Goal: Communication & Community: Answer question/provide support

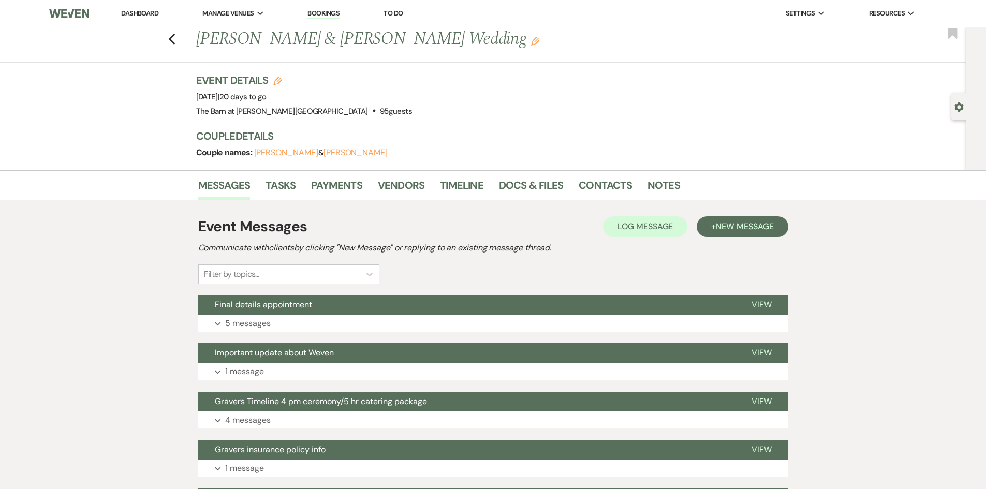
click at [152, 15] on link "Dashboard" at bounding box center [139, 13] width 37 height 9
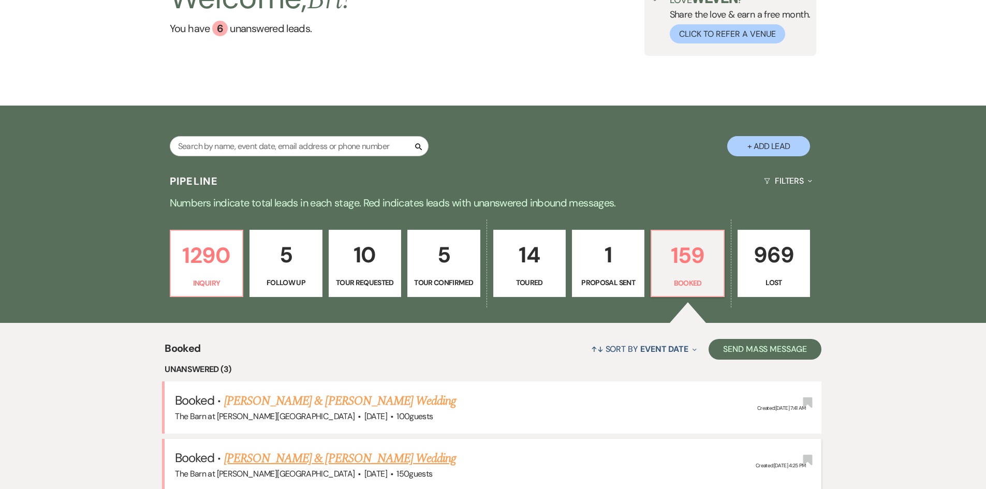
scroll to position [207, 0]
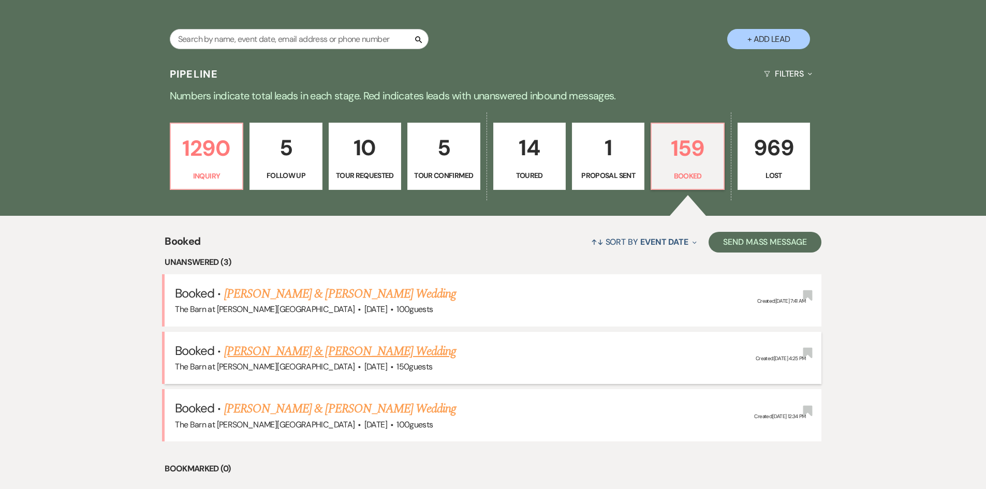
click at [300, 355] on link "[PERSON_NAME] & [PERSON_NAME] Wedding" at bounding box center [340, 351] width 232 height 19
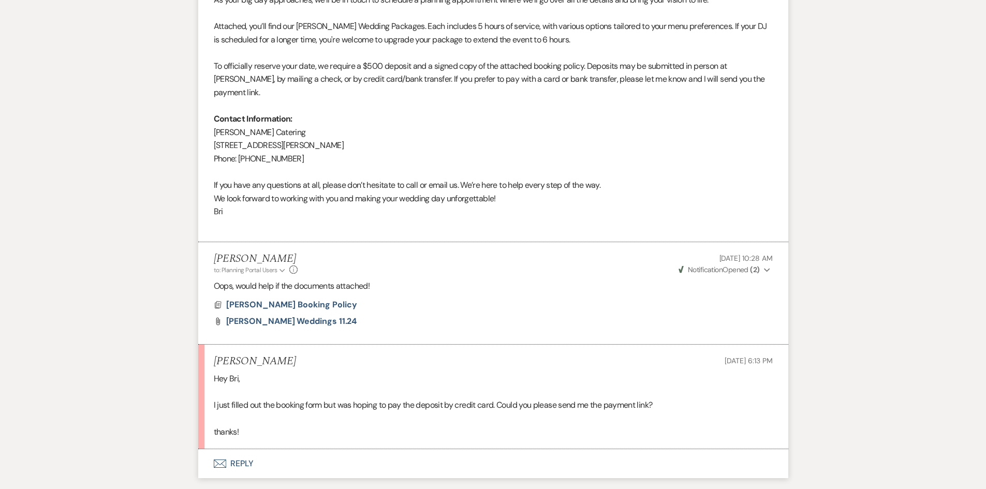
scroll to position [466, 0]
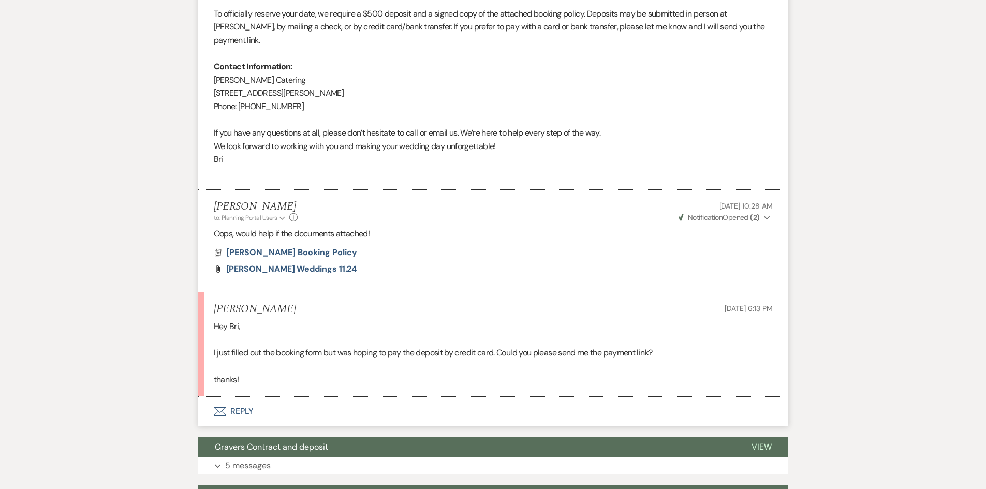
click at [252, 397] on button "Envelope Reply" at bounding box center [493, 411] width 590 height 29
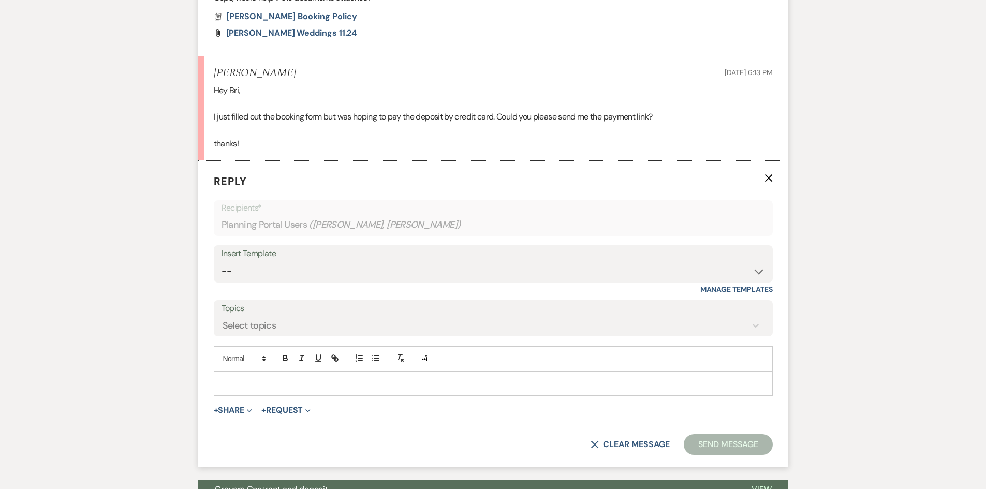
scroll to position [764, 0]
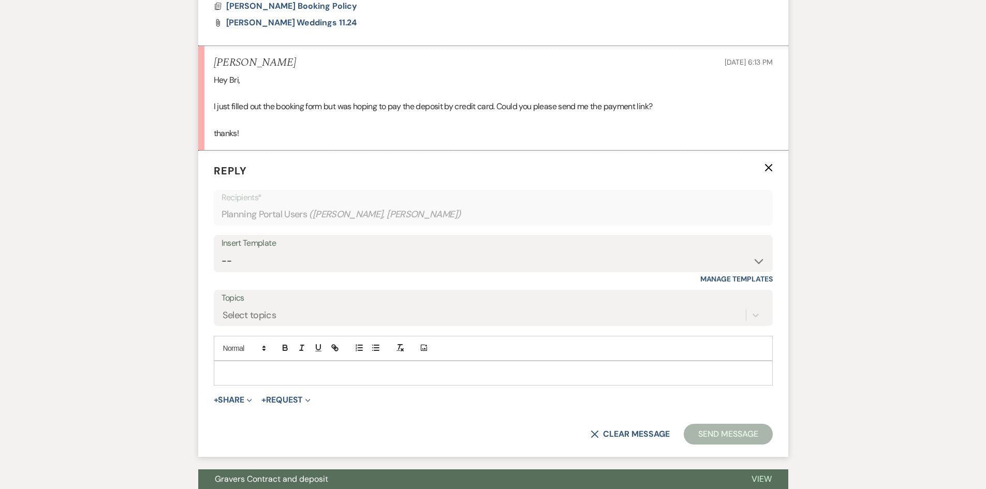
click at [315, 367] on p at bounding box center [493, 372] width 542 height 11
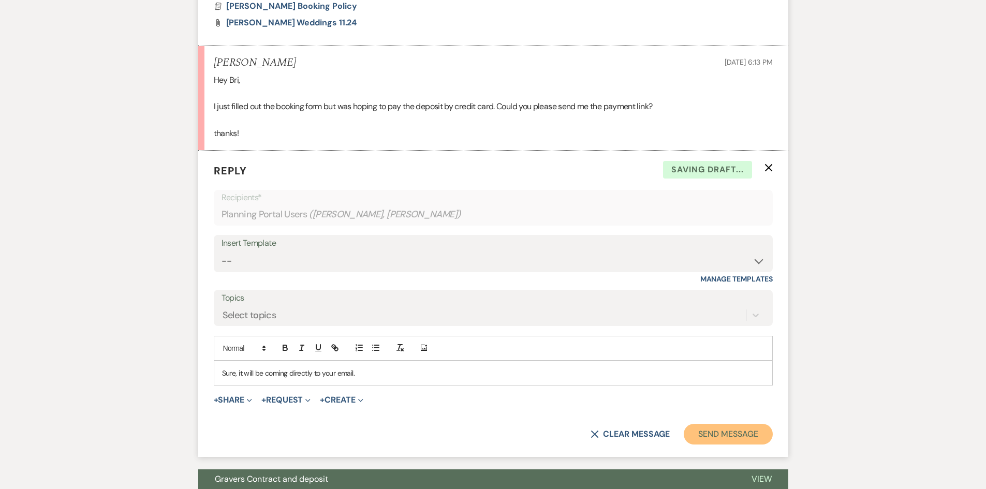
click at [740, 430] on button "Send Message" at bounding box center [727, 434] width 88 height 21
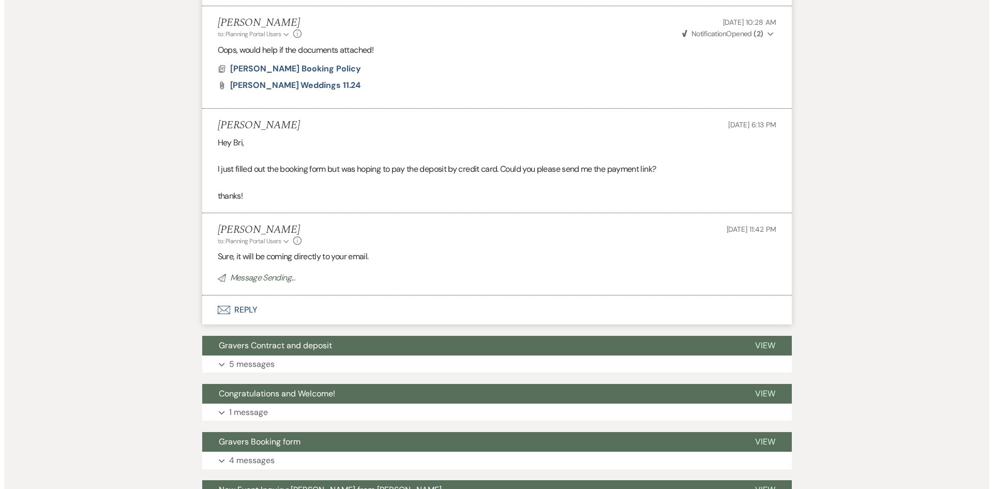
scroll to position [609, 0]
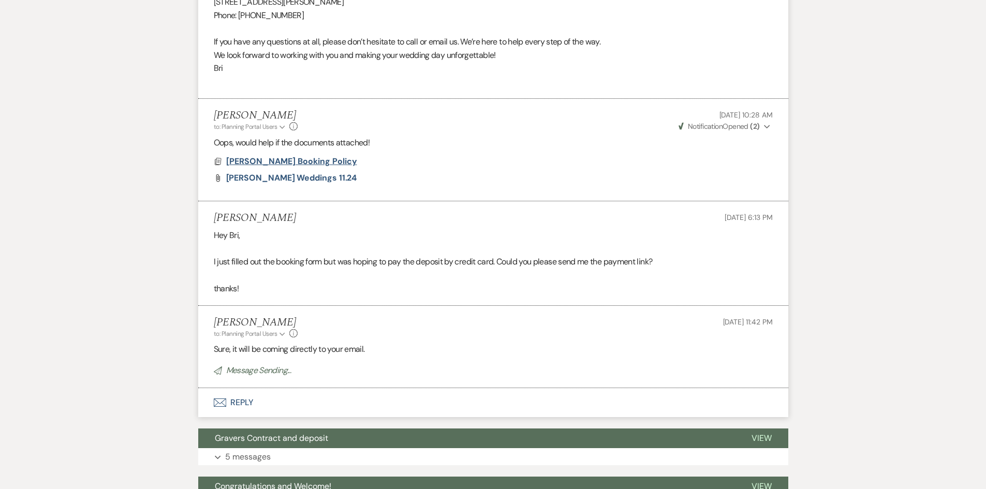
click at [317, 156] on span "[PERSON_NAME] Booking Policy" at bounding box center [291, 161] width 131 height 11
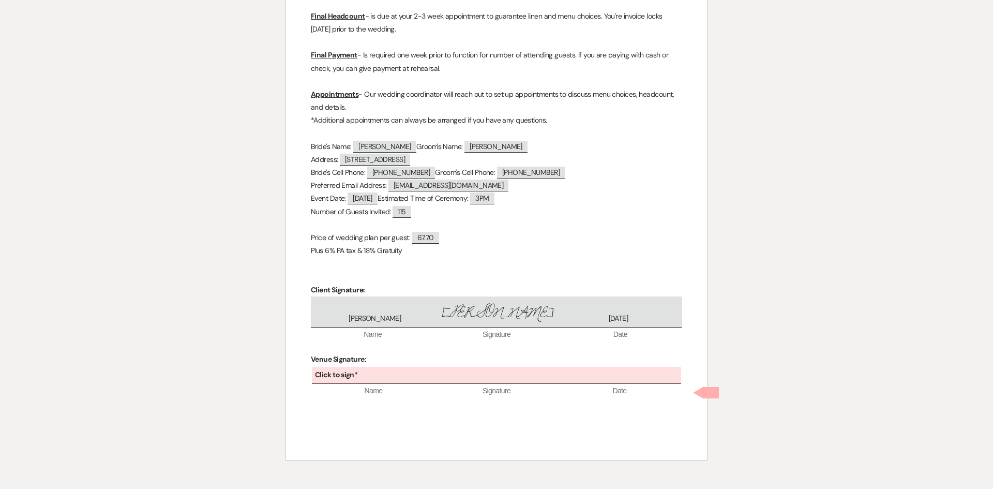
scroll to position [317, 0]
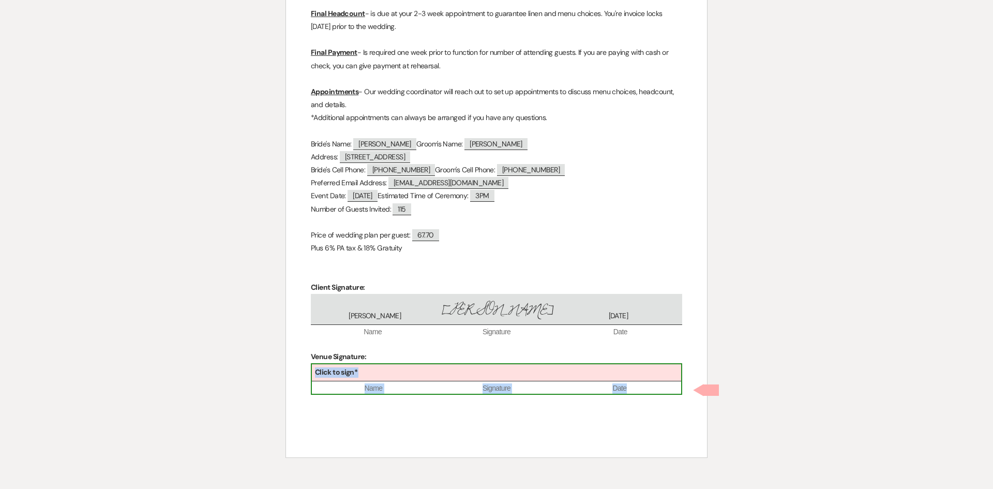
click at [393, 371] on div "Click to sign*" at bounding box center [496, 372] width 369 height 17
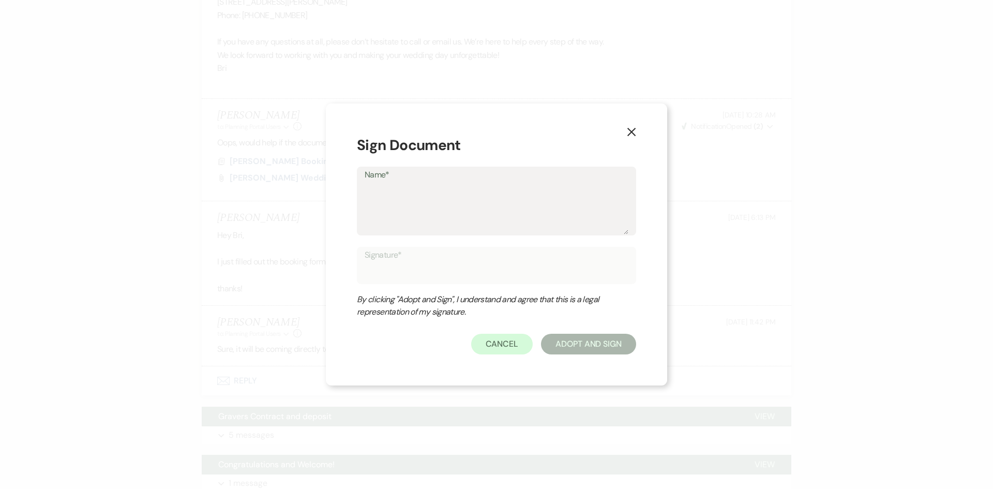
type textarea "B"
type input "B"
type textarea "Br"
type input "Br"
type textarea "Bri"
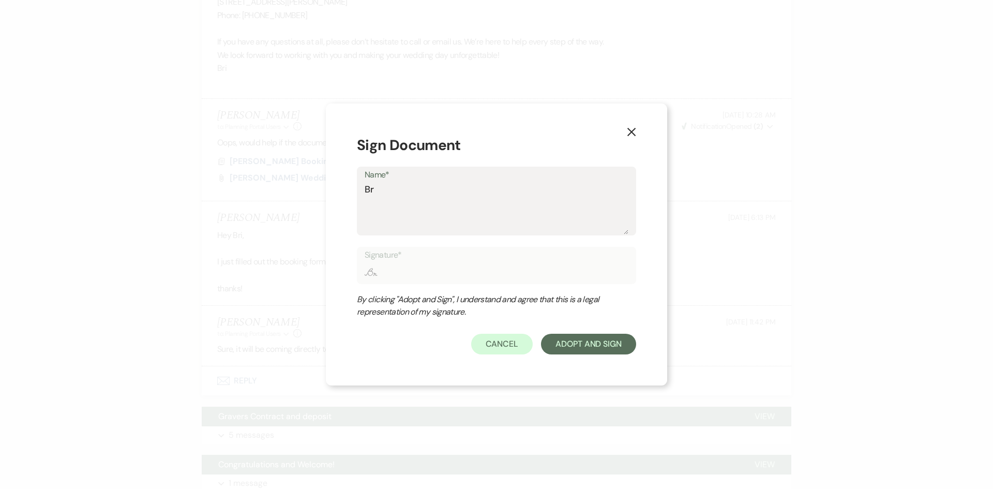
type input "Bri"
type textarea "Bri"
type input "Bri"
type textarea "Bri S"
type input "Bri S"
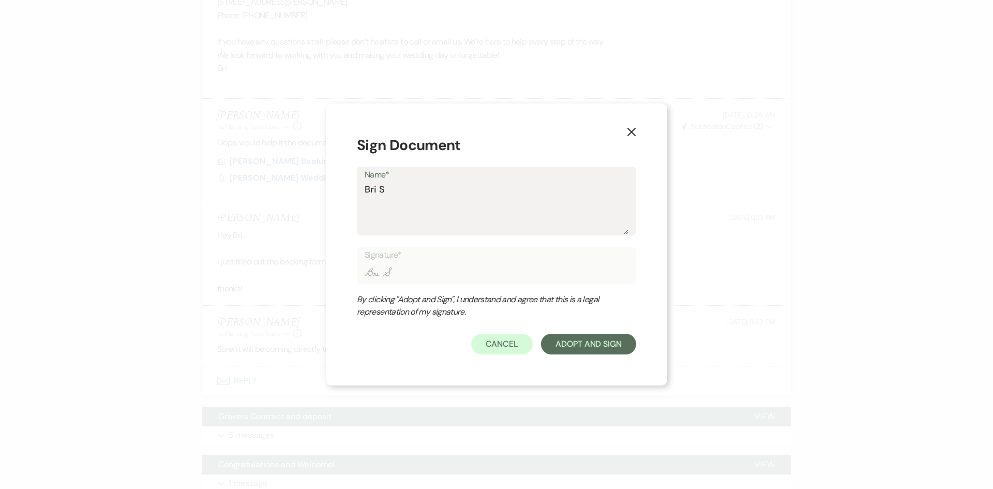
type textarea "Bri Sa"
type input "Bri Sa"
type textarea "Bri Sax"
type input "Bri Sax"
type textarea "Bri Saxt"
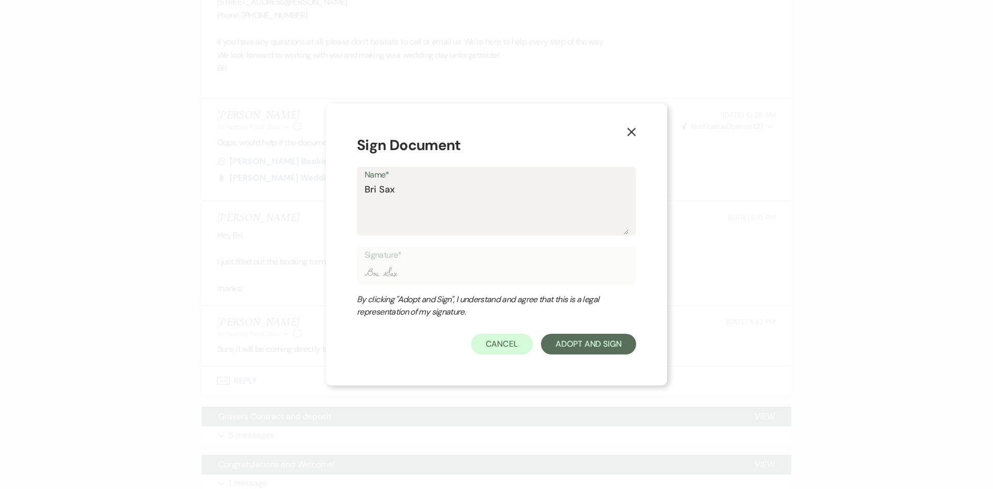
type input "Bri Saxt"
type textarea "Bri Saxto"
type input "Bri Saxto"
type textarea "[PERSON_NAME]"
type input "[PERSON_NAME]"
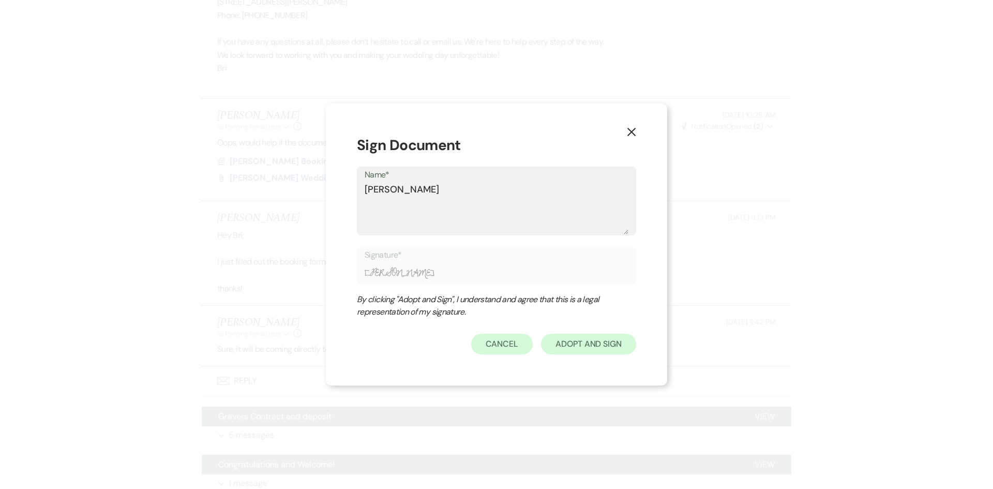
type textarea "[PERSON_NAME]"
click at [599, 337] on button "Adopt And Sign" at bounding box center [588, 344] width 95 height 21
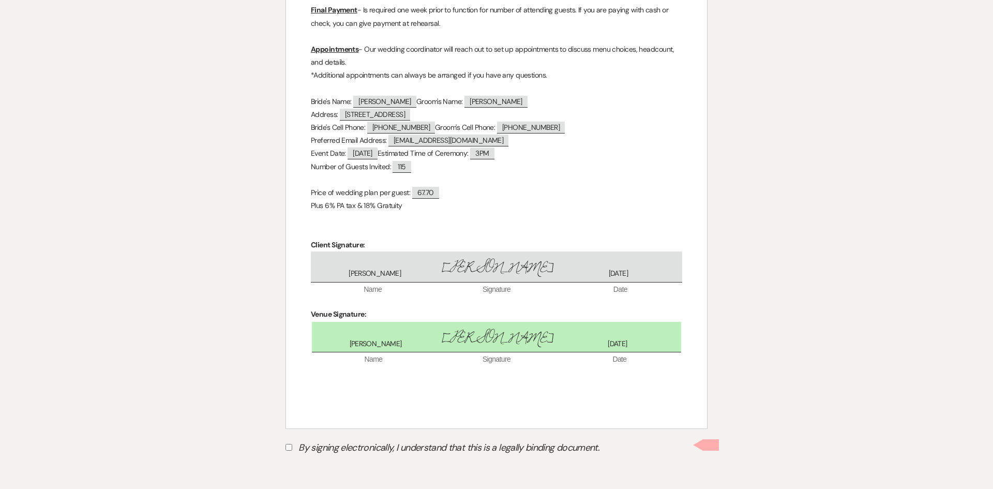
scroll to position [361, 0]
click at [292, 445] on input "By signing electronically, I understand that this is a legally binding document." at bounding box center [289, 446] width 7 height 7
checkbox input "true"
click at [314, 467] on button "Submit" at bounding box center [322, 472] width 72 height 19
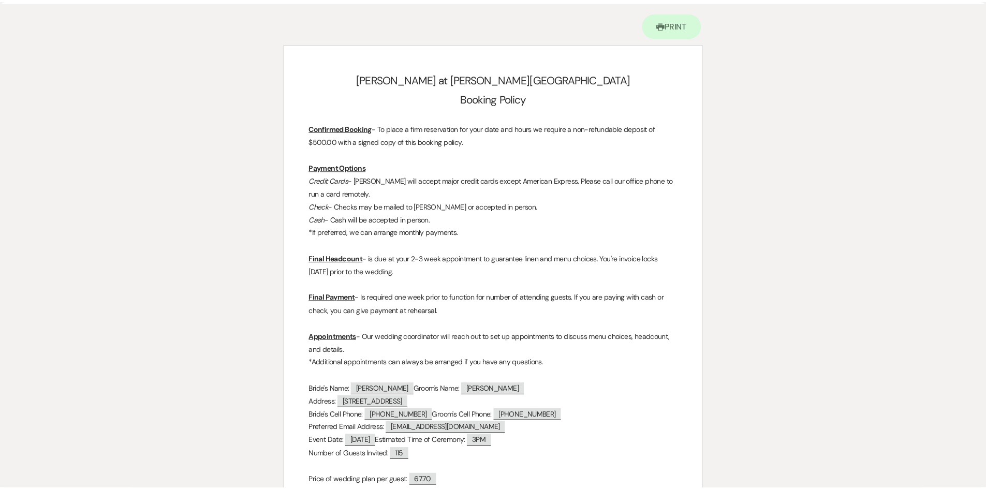
scroll to position [0, 0]
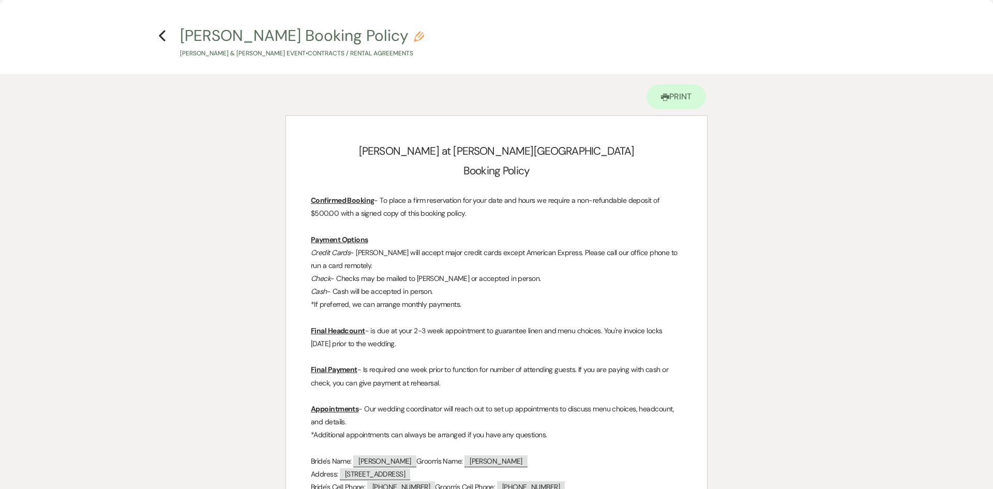
click at [162, 35] on icon "Previous" at bounding box center [162, 35] width 8 height 12
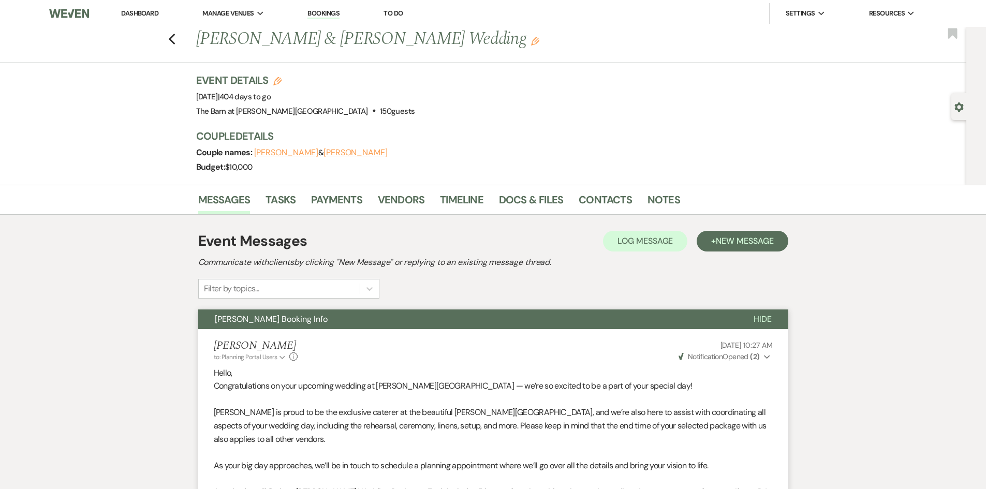
click at [141, 11] on link "Dashboard" at bounding box center [139, 13] width 37 height 9
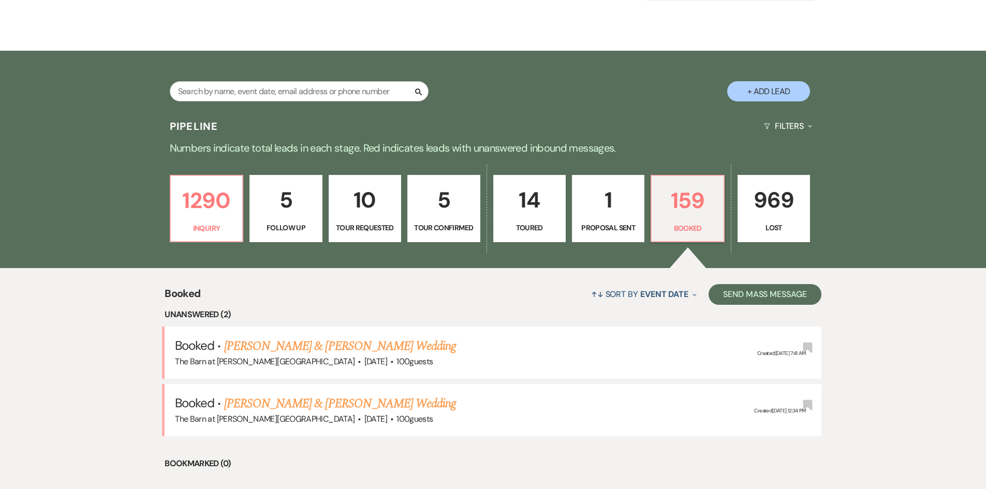
scroll to position [259, 0]
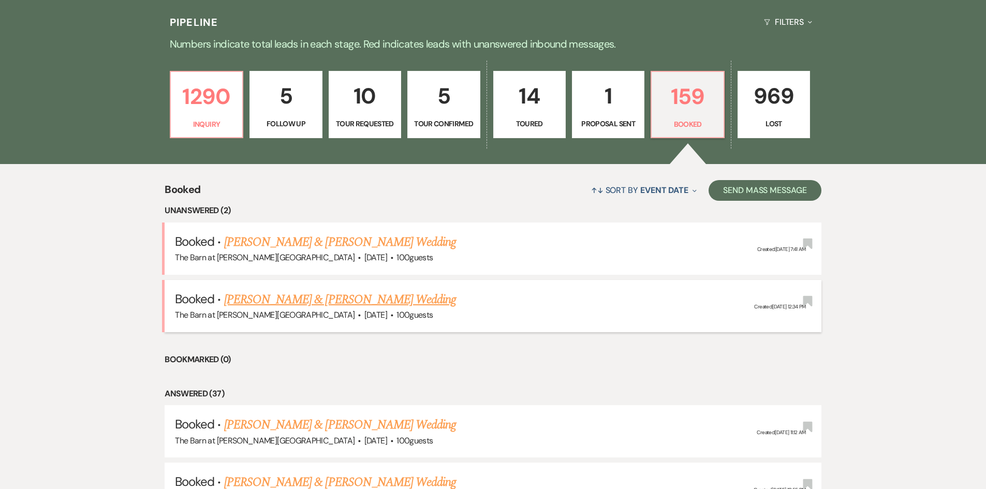
click at [365, 300] on link "[PERSON_NAME] & [PERSON_NAME] Wedding" at bounding box center [340, 299] width 232 height 19
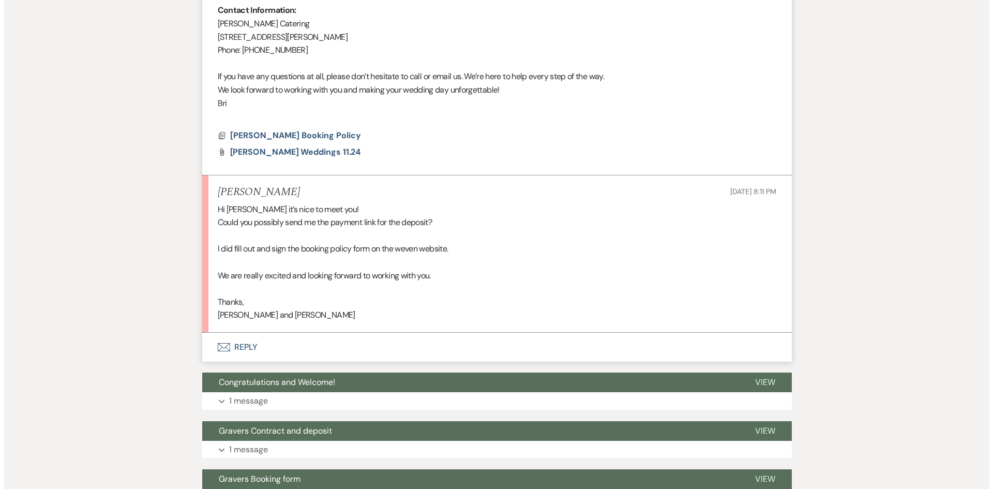
scroll to position [621, 0]
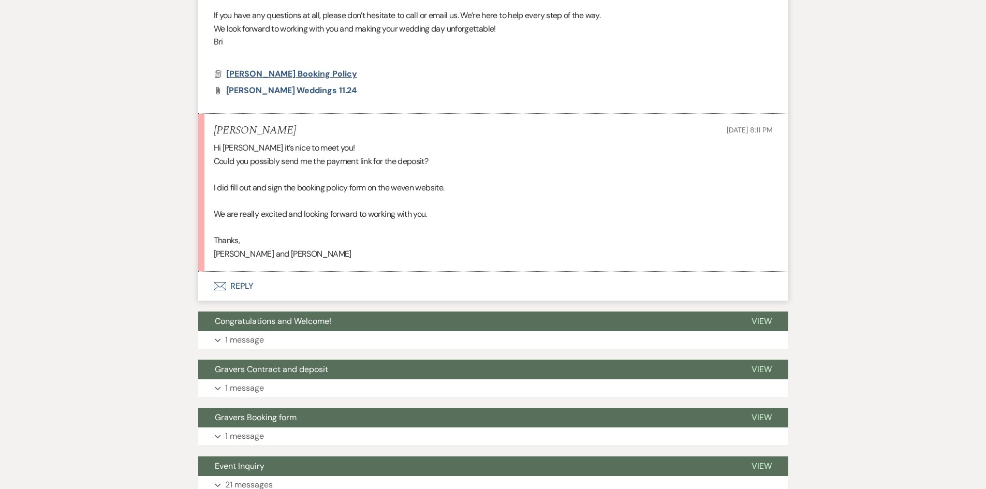
click at [309, 68] on span "[PERSON_NAME] Booking Policy" at bounding box center [291, 73] width 131 height 11
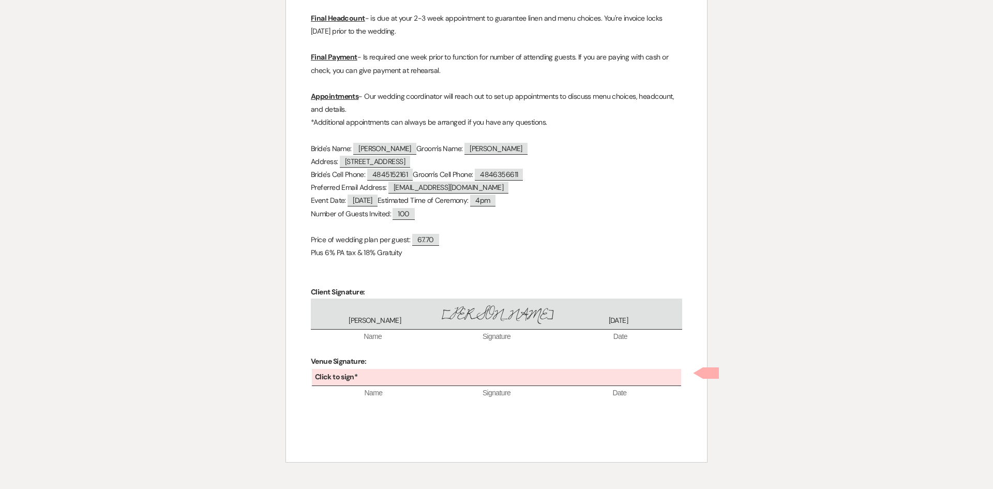
scroll to position [317, 0]
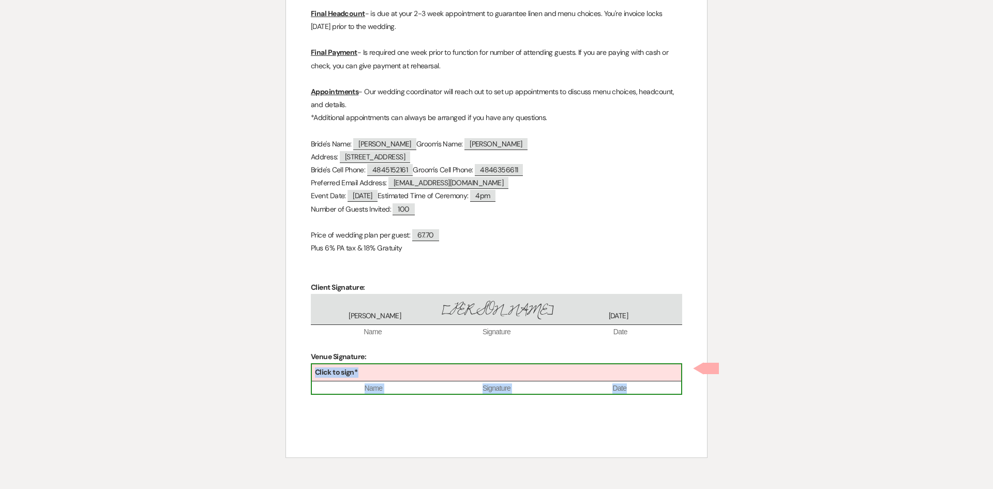
click at [371, 372] on div "Click to sign*" at bounding box center [496, 372] width 369 height 17
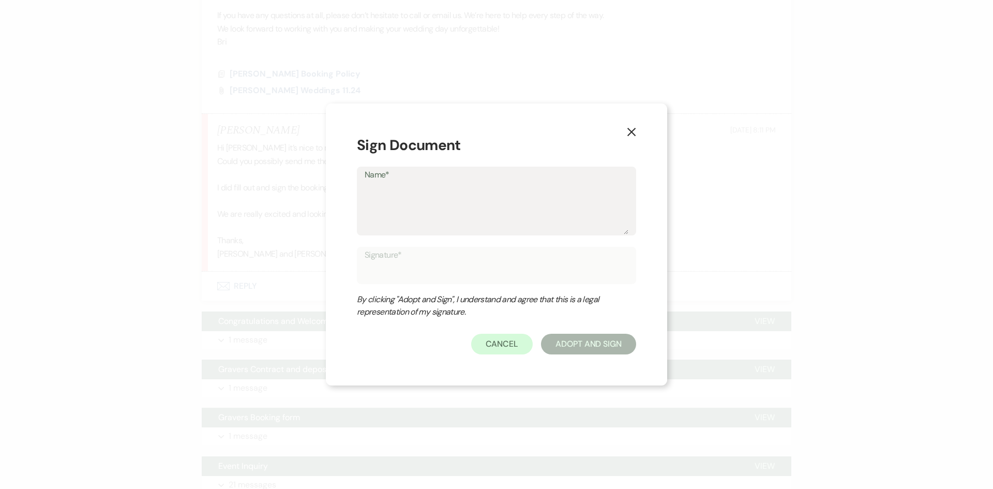
type textarea "B"
type input "B"
type textarea "Br"
type input "Br"
type textarea "Bri"
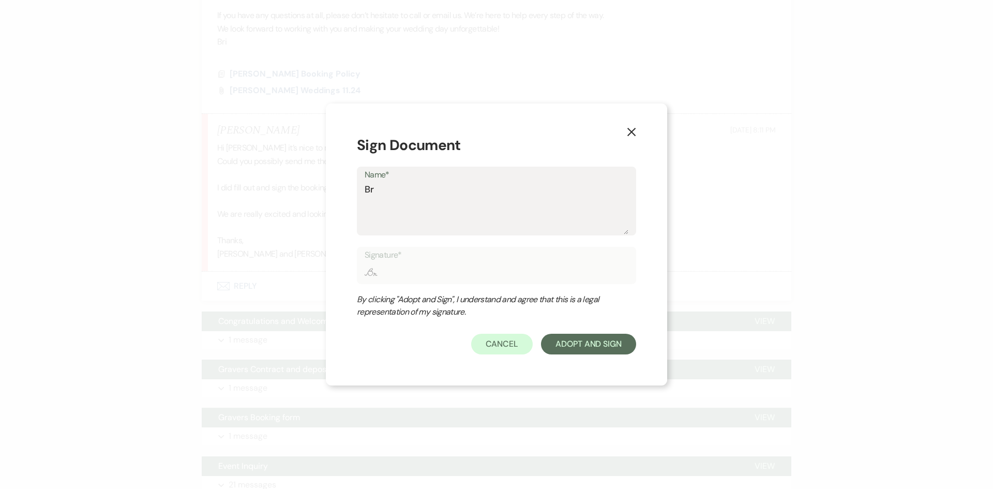
type input "Bri"
type textarea "Bri"
type input "Bri"
type textarea "Bri S"
type input "Bri S"
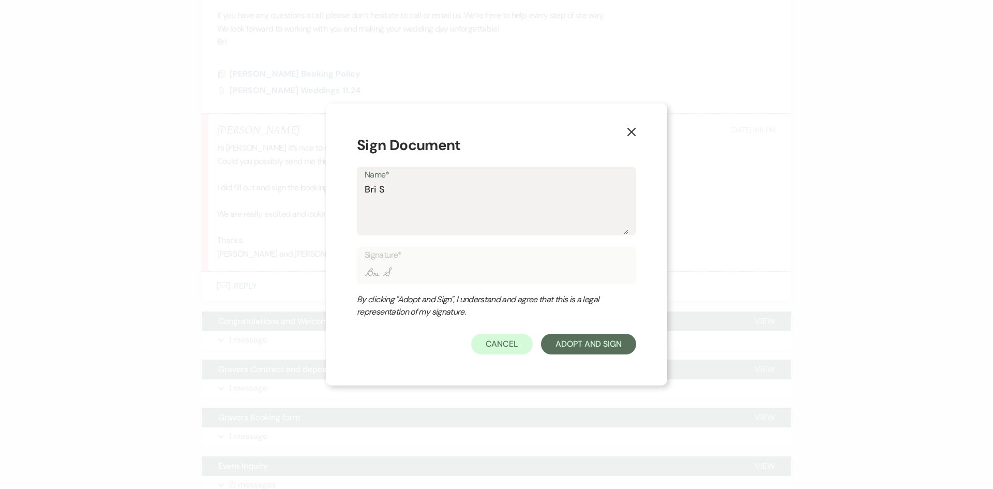
type textarea "Bri Sa"
type input "Bri Sa"
type textarea "Bri Sax"
type input "Bri Sax"
type textarea "Bri Saxt"
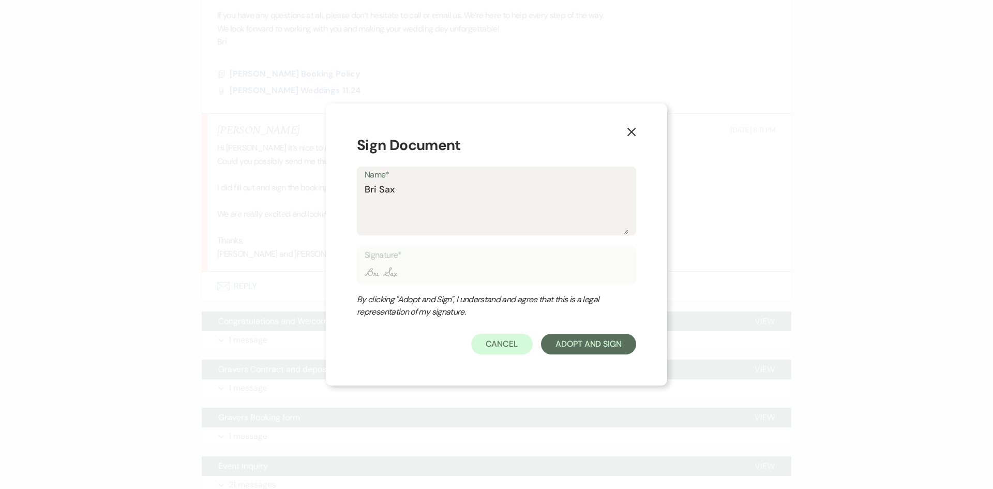
type input "Bri Saxt"
type textarea "Bri Saxto"
type input "Bri Saxto"
type textarea "[PERSON_NAME]"
type input "[PERSON_NAME]"
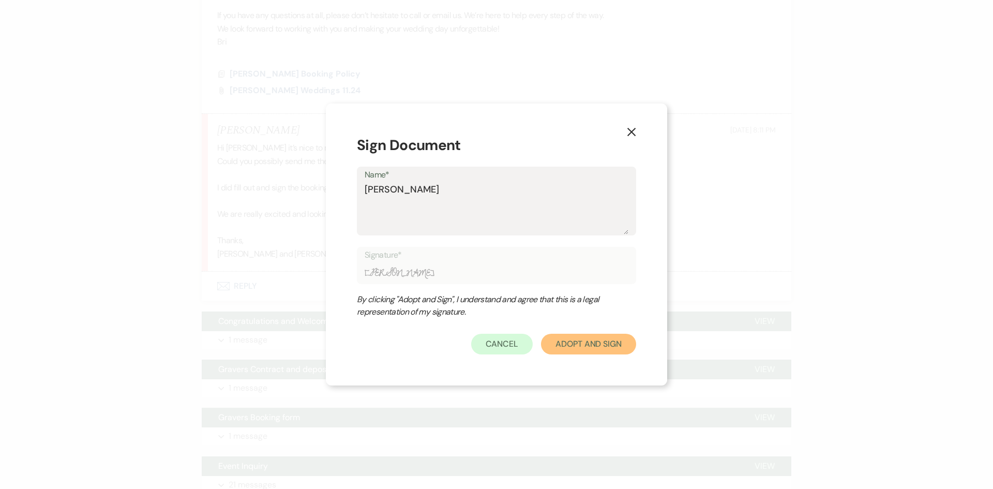
click at [564, 345] on button "Adopt And Sign" at bounding box center [588, 344] width 95 height 21
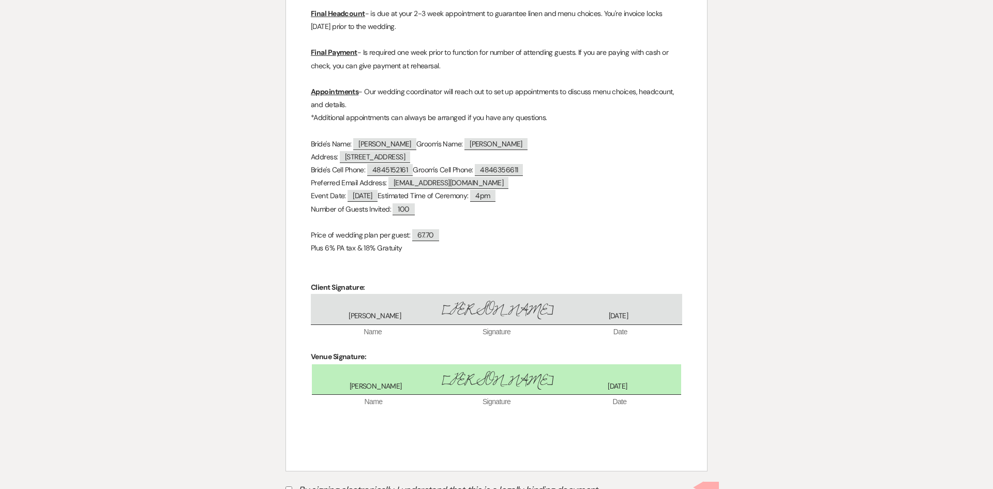
scroll to position [361, 0]
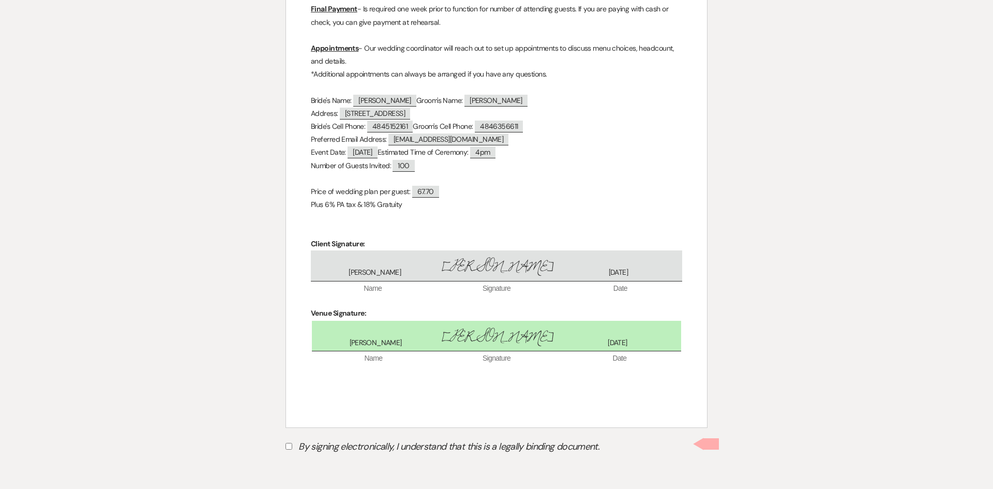
click at [304, 450] on label "By signing electronically, I understand that this is a legally binding document." at bounding box center [497, 448] width 422 height 20
click at [292, 450] on input "By signing electronically, I understand that this is a legally binding document." at bounding box center [289, 446] width 7 height 7
checkbox input "true"
click at [296, 475] on button "Submit" at bounding box center [322, 472] width 72 height 19
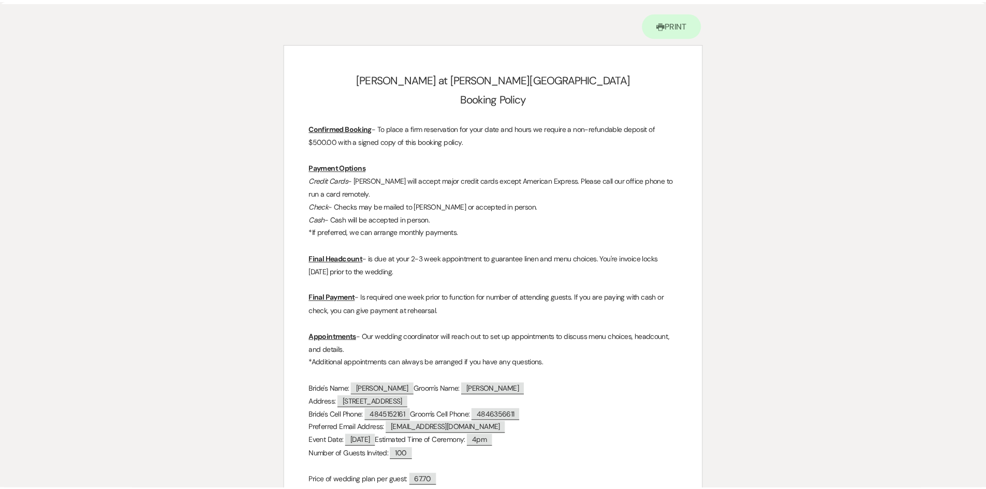
scroll to position [0, 0]
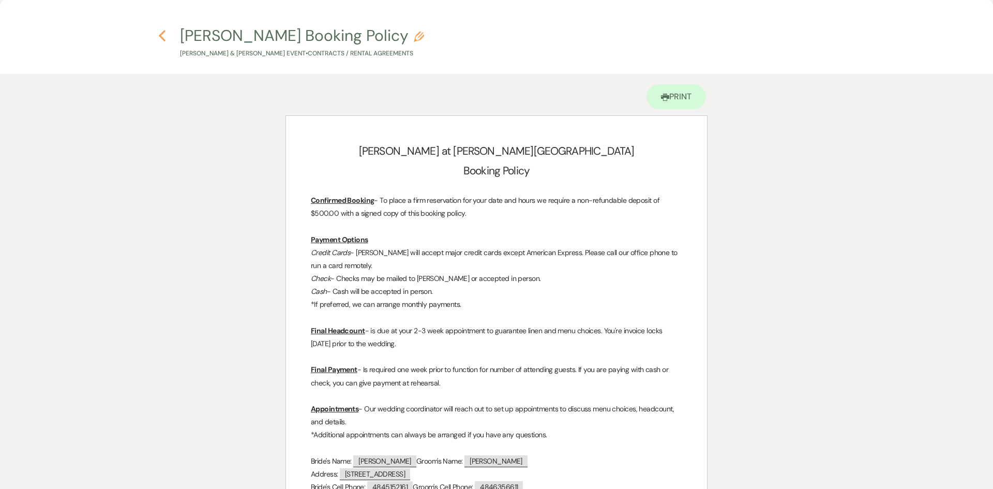
click at [164, 40] on use "button" at bounding box center [162, 35] width 7 height 11
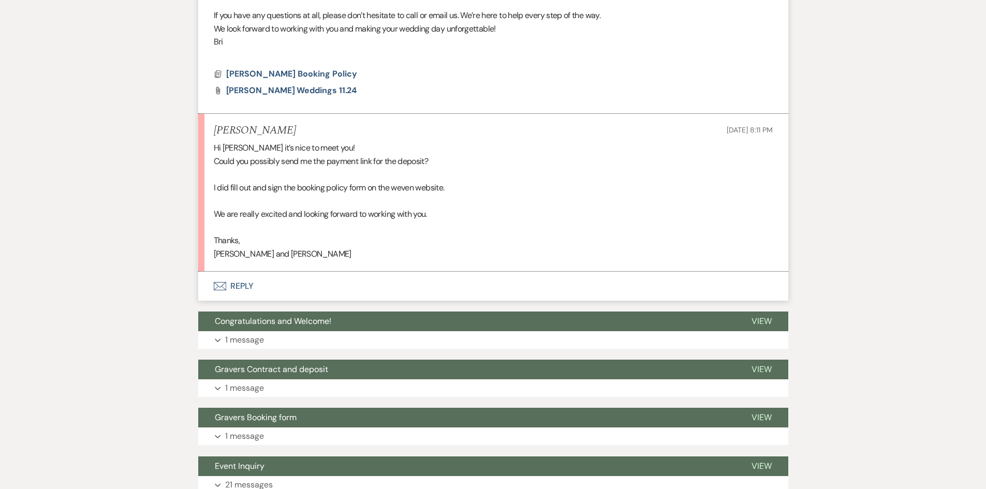
click at [242, 272] on button "Envelope Reply" at bounding box center [493, 286] width 590 height 29
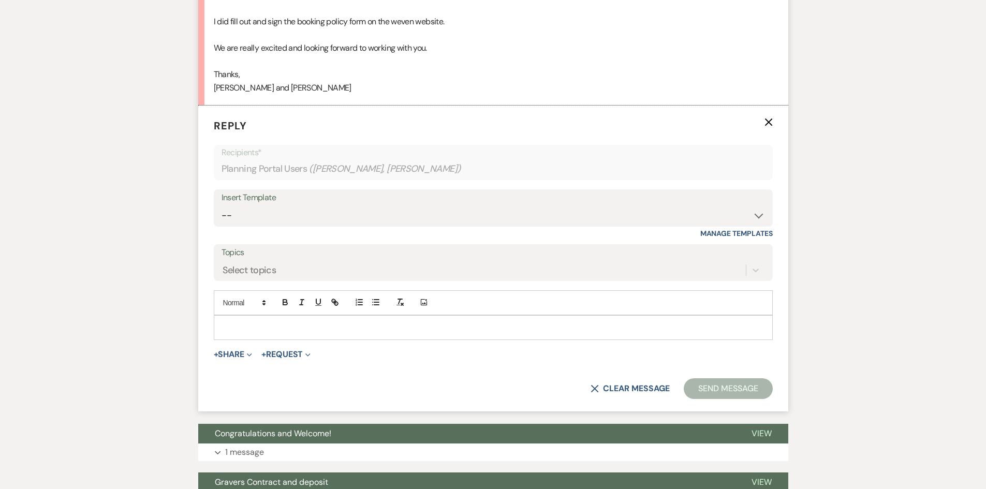
scroll to position [788, 0]
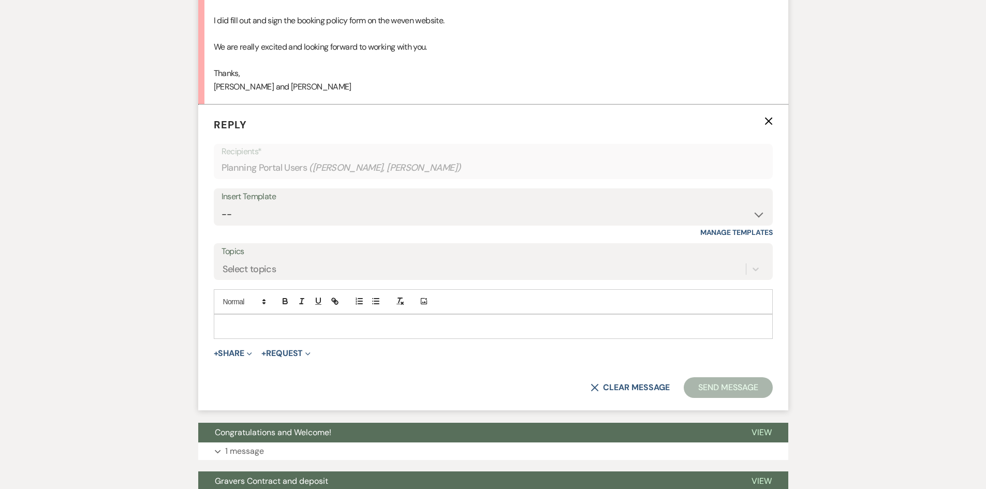
click at [288, 321] on p at bounding box center [493, 326] width 542 height 11
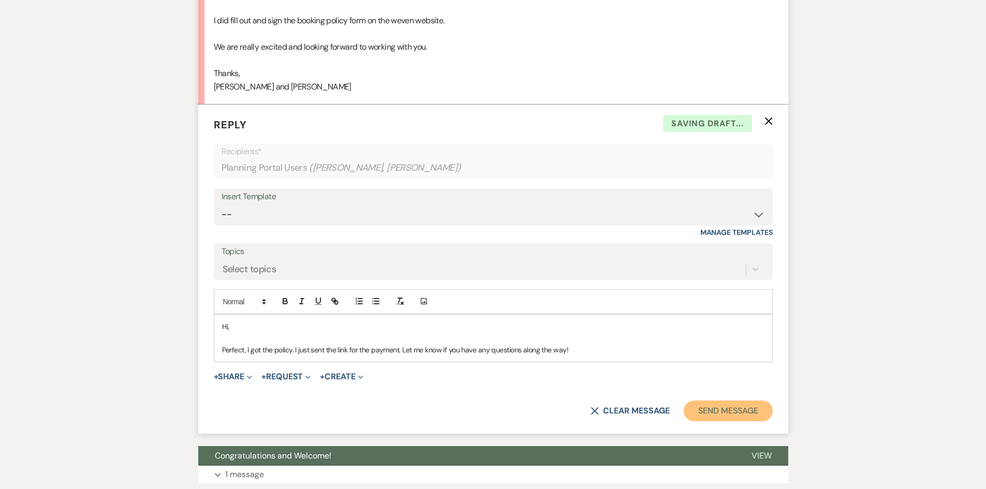
click at [710, 400] on button "Send Message" at bounding box center [727, 410] width 88 height 21
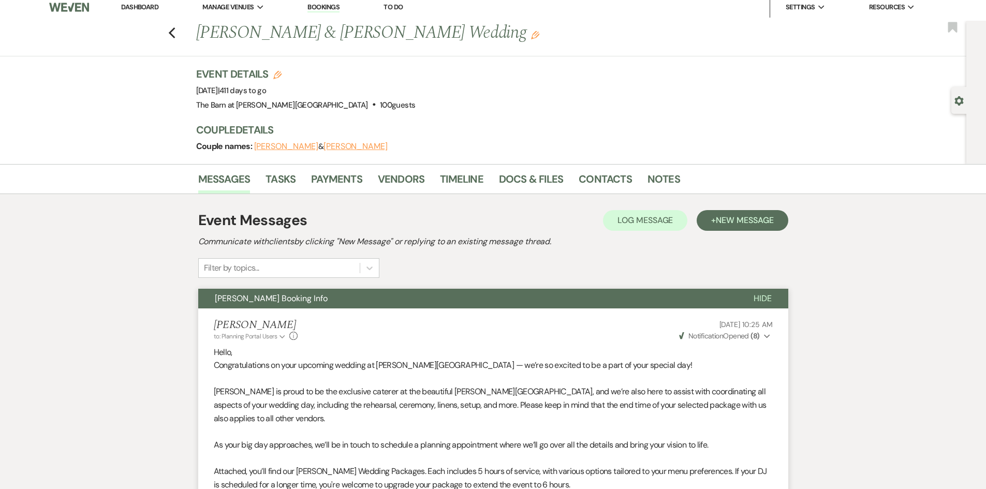
scroll to position [0, 0]
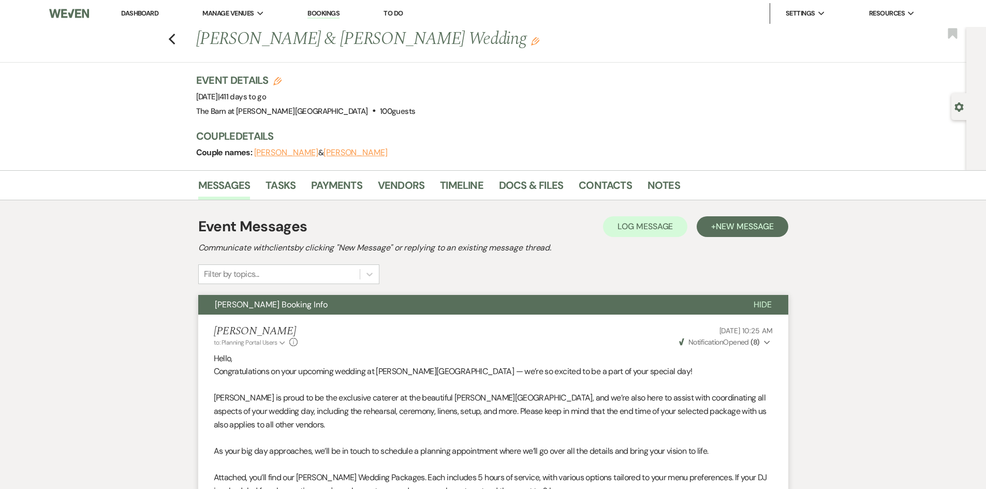
click at [138, 13] on link "Dashboard" at bounding box center [139, 13] width 37 height 9
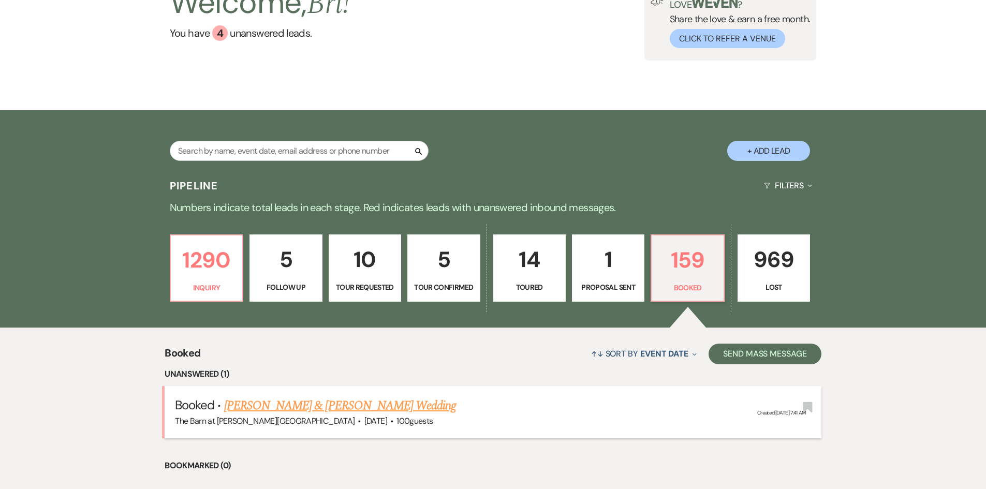
scroll to position [207, 0]
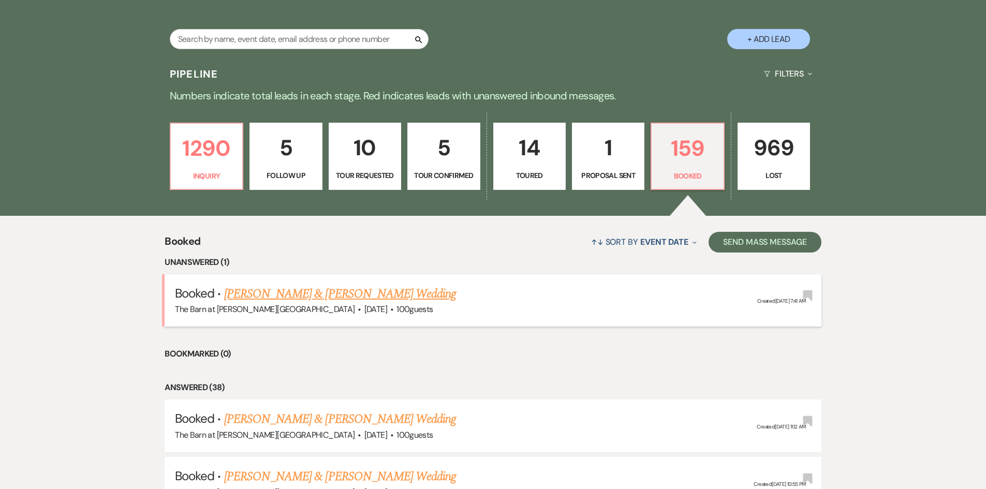
click at [277, 294] on link "[PERSON_NAME] & [PERSON_NAME] Wedding" at bounding box center [340, 294] width 232 height 19
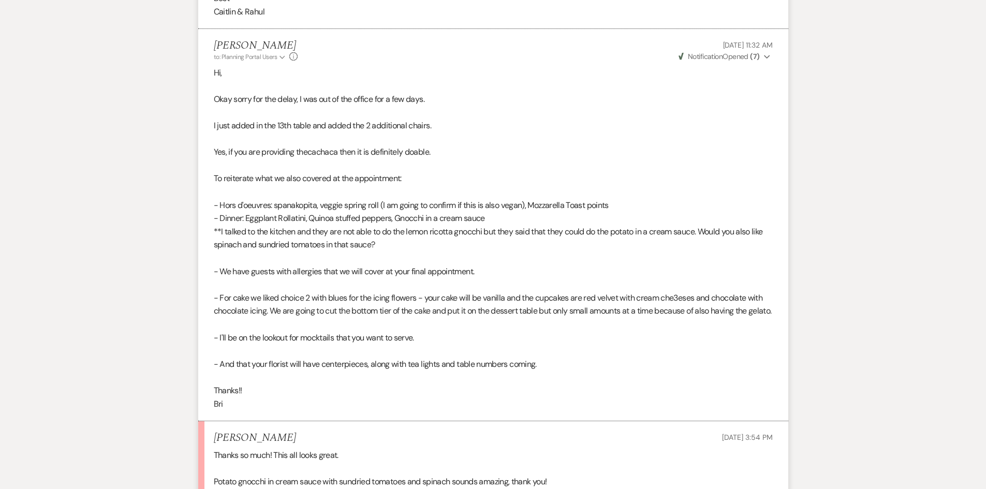
scroll to position [3415, 0]
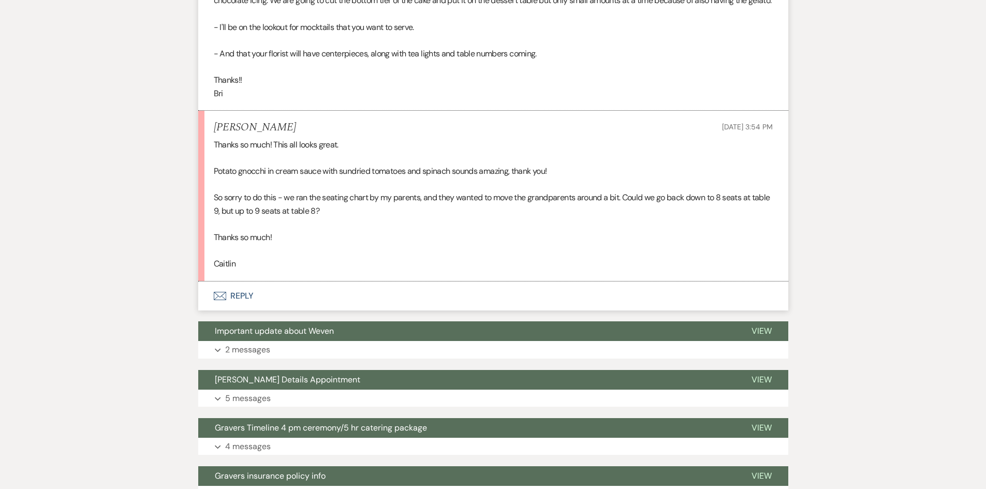
click at [239, 308] on button "Envelope Reply" at bounding box center [493, 295] width 590 height 29
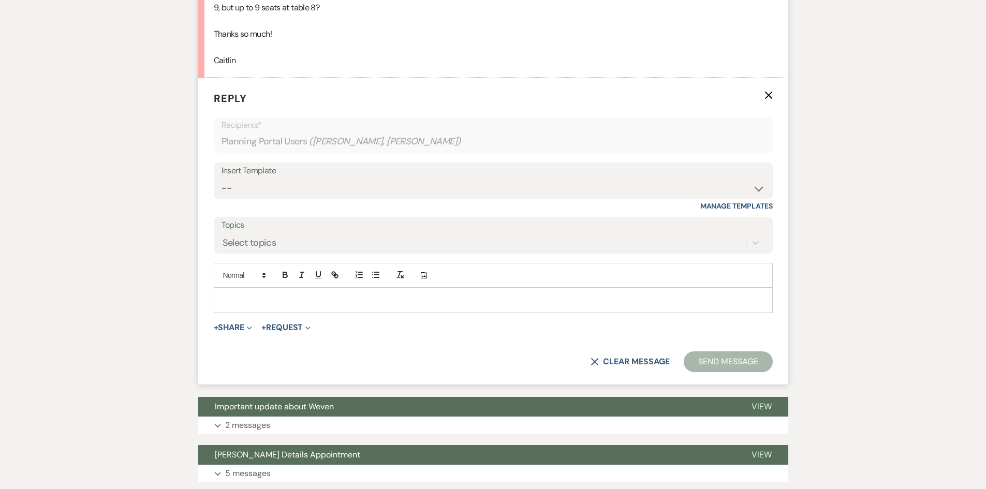
scroll to position [3567, 0]
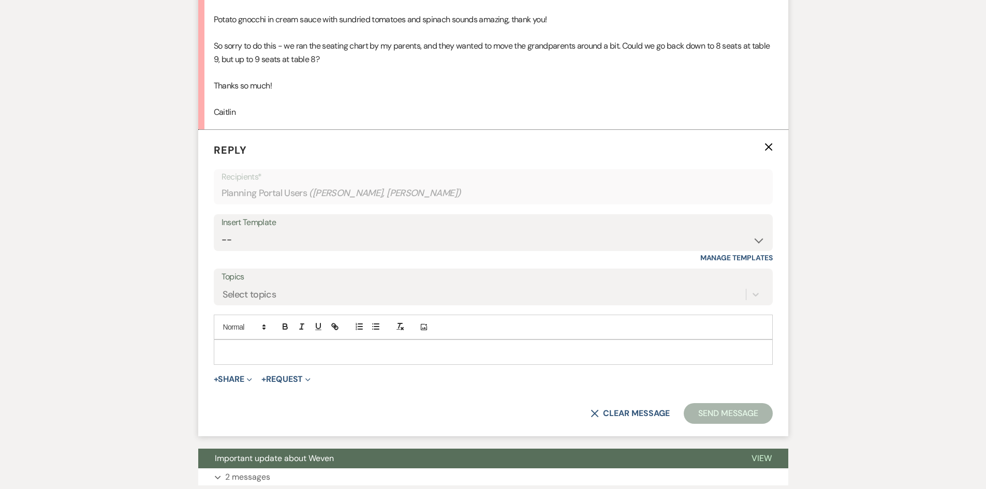
click at [337, 357] on p at bounding box center [493, 351] width 542 height 11
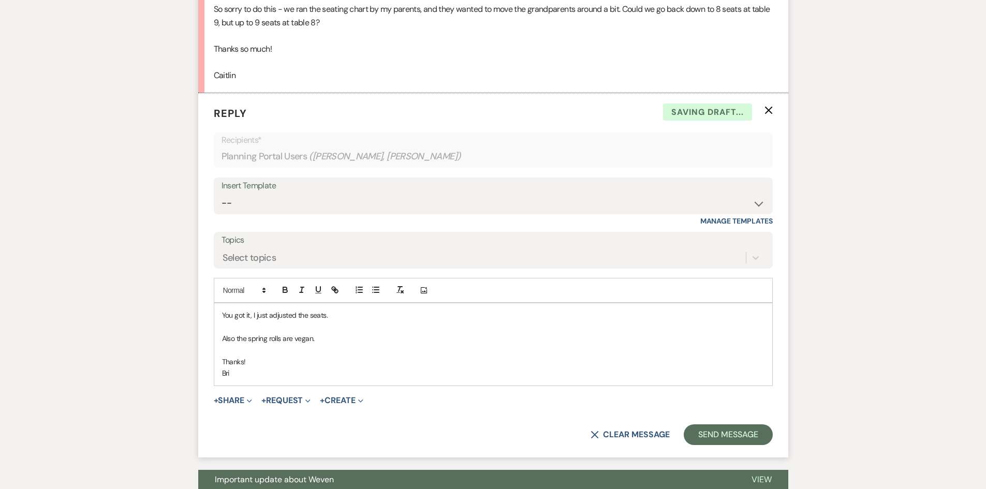
scroll to position [3618, 0]
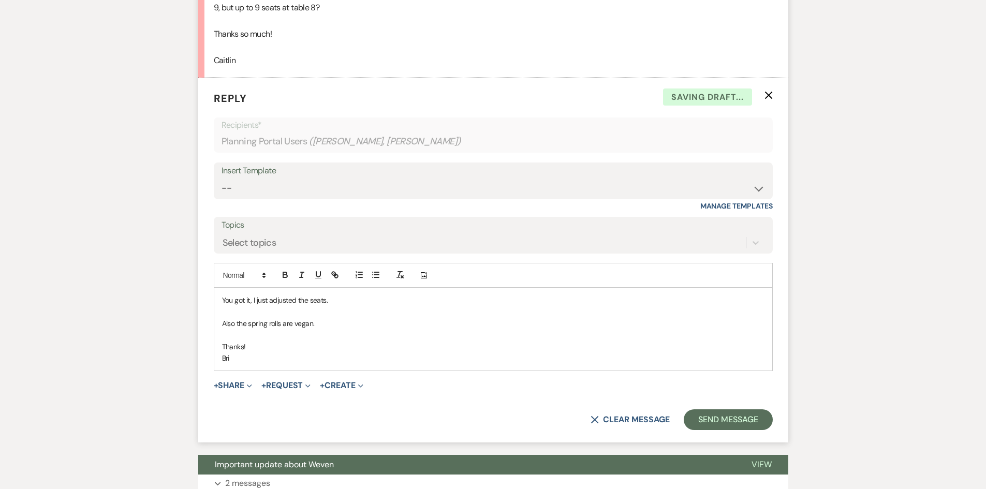
click at [735, 442] on form "Reply X Saving draft... Recipients* Planning Portal Users ( [PERSON_NAME], [PER…" at bounding box center [493, 260] width 590 height 364
click at [739, 430] on button "Send Message" at bounding box center [727, 419] width 88 height 21
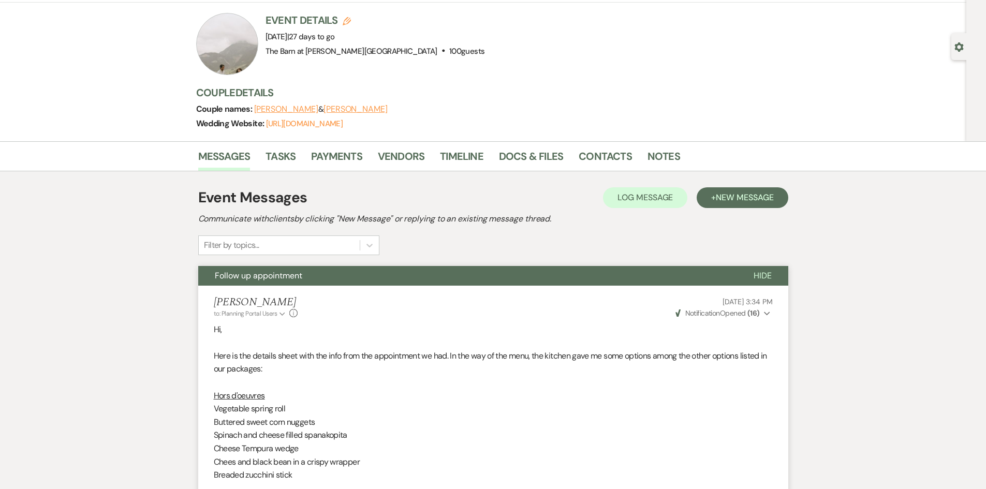
scroll to position [0, 0]
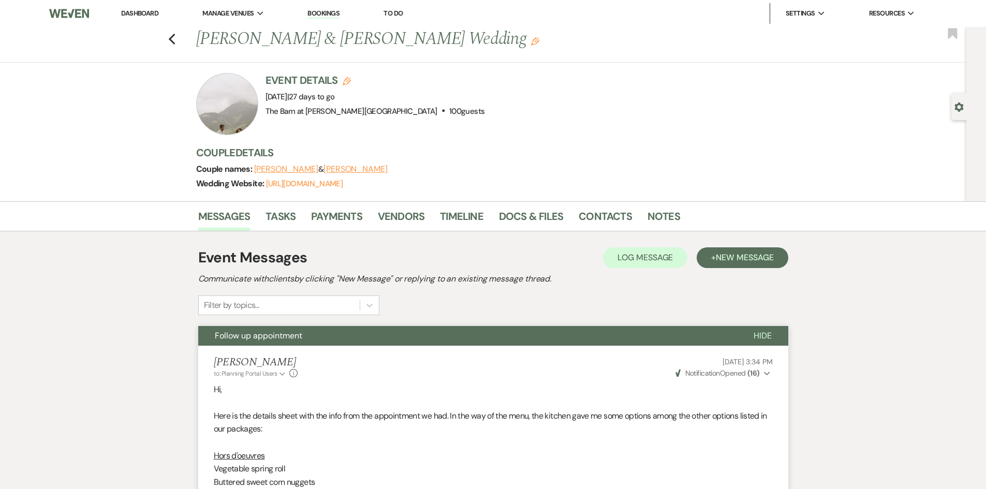
click at [152, 16] on link "Dashboard" at bounding box center [139, 13] width 37 height 9
